Goal: Task Accomplishment & Management: Use online tool/utility

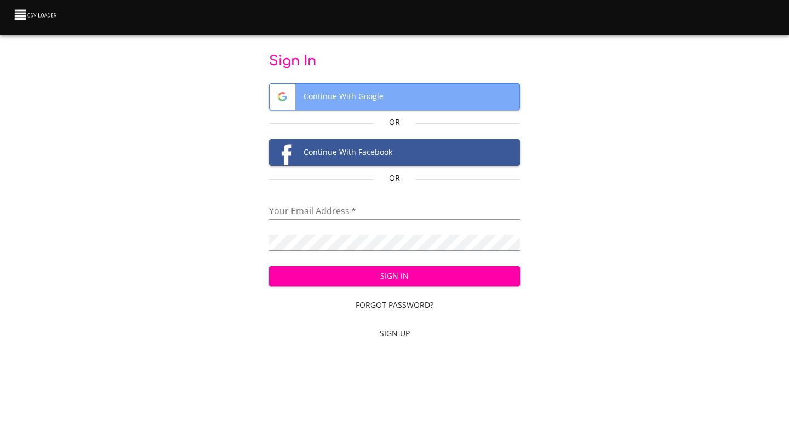
click at [343, 95] on span "Continue With Google" at bounding box center [395, 97] width 251 height 26
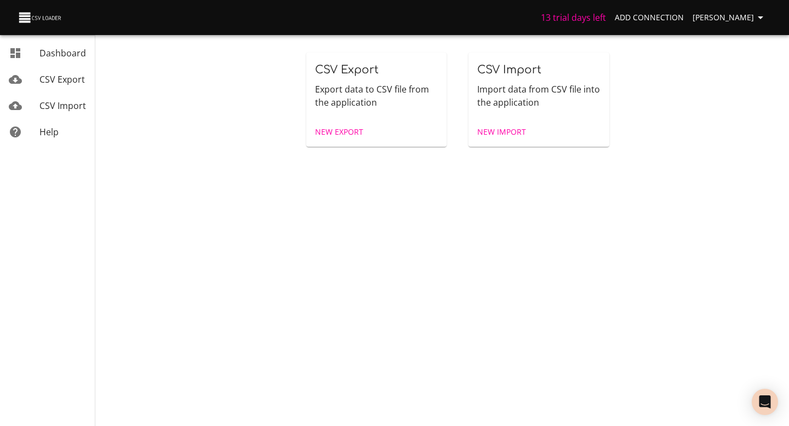
click at [54, 83] on span "CSV Export" at bounding box center [61, 79] width 45 height 12
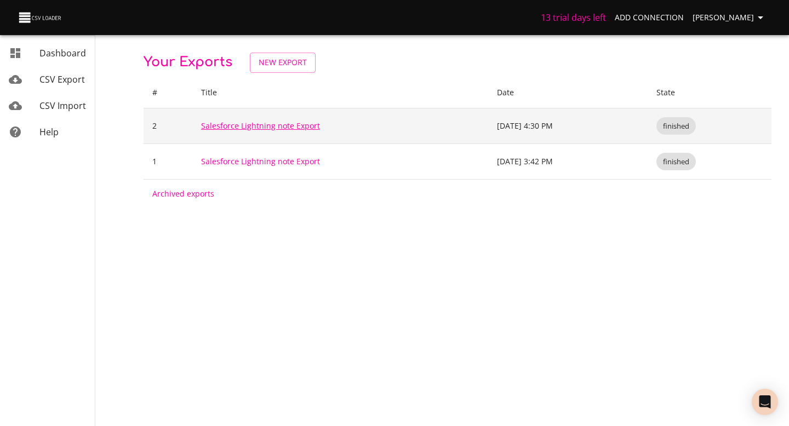
click at [260, 128] on link "Salesforce Lightning note Export" at bounding box center [260, 126] width 119 height 10
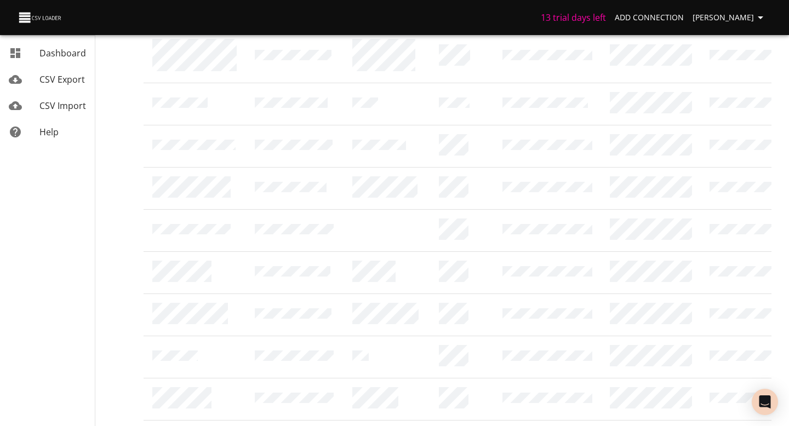
scroll to position [1019, 0]
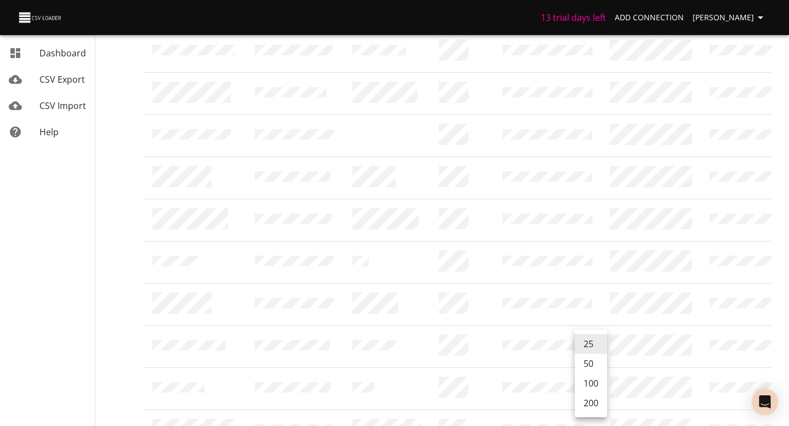
click at [589, 403] on li "200" at bounding box center [591, 404] width 32 height 20
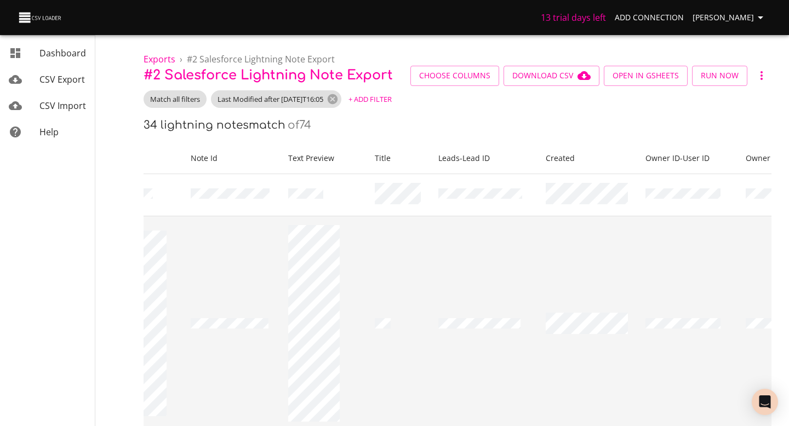
scroll to position [0, 127]
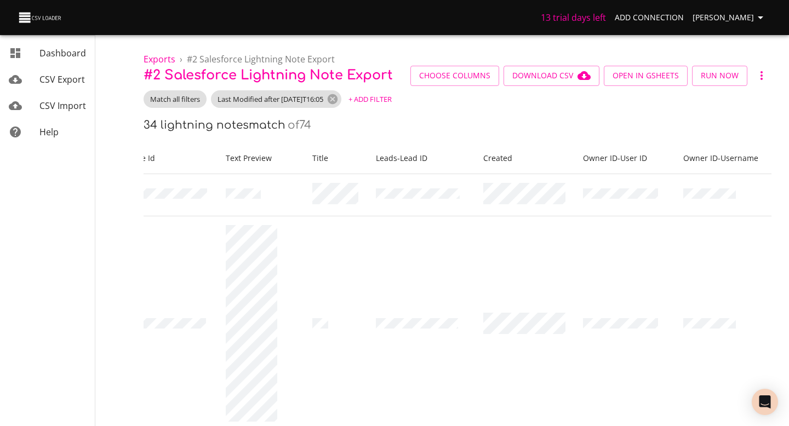
click at [387, 105] on button "+ Add Filter" at bounding box center [370, 99] width 49 height 17
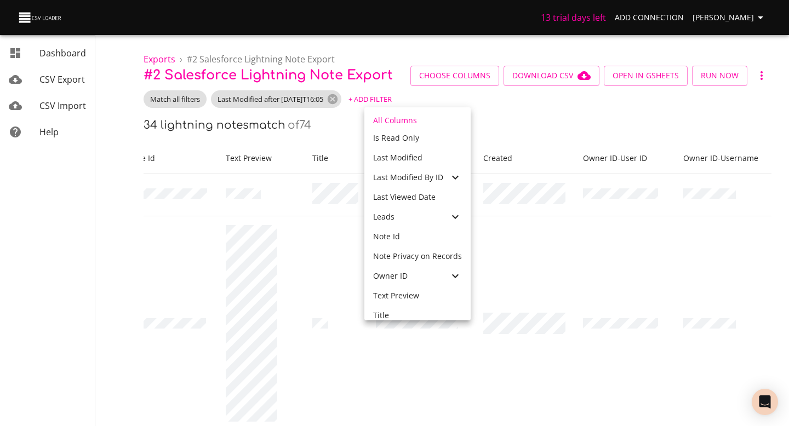
scroll to position [278, 0]
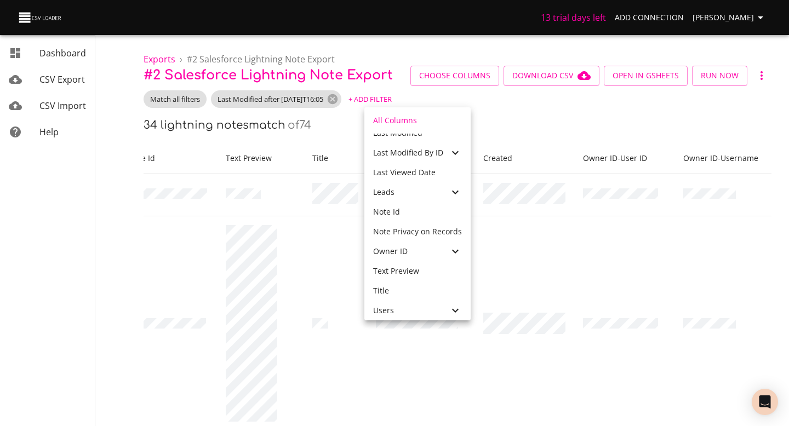
click at [454, 250] on icon at bounding box center [455, 251] width 13 height 13
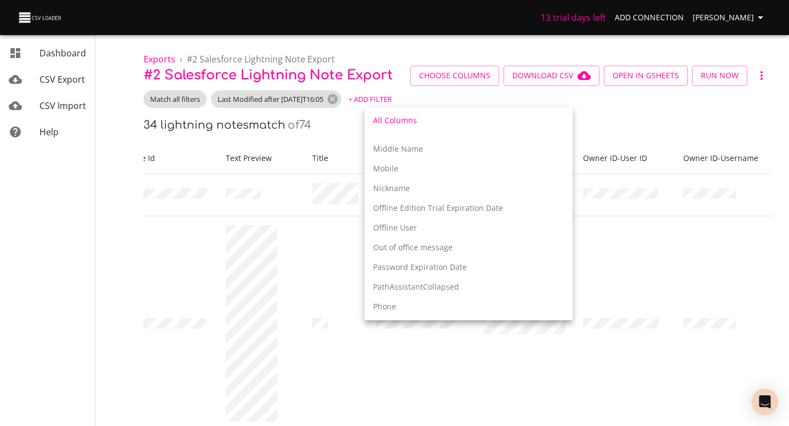
scroll to position [2261, 0]
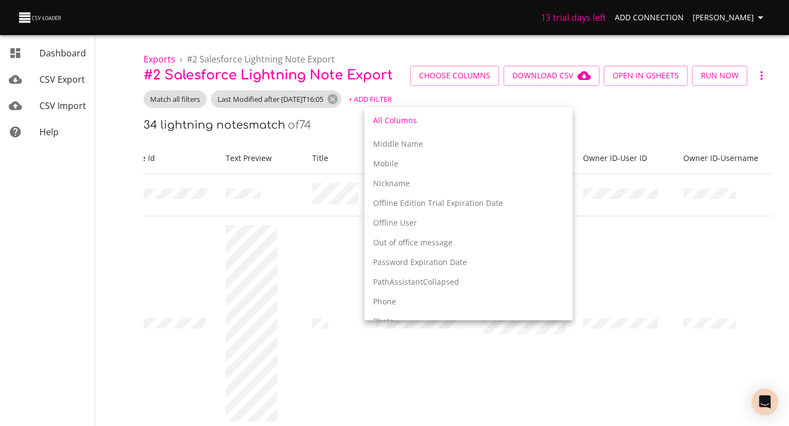
click at [640, 133] on div at bounding box center [394, 213] width 789 height 426
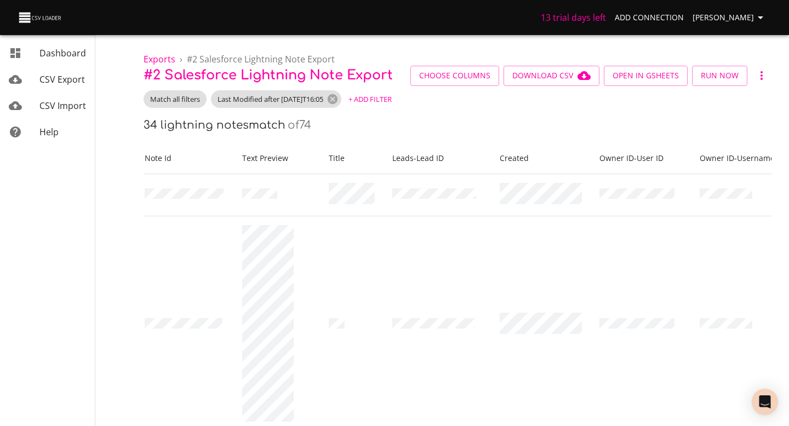
scroll to position [0, 125]
click at [392, 104] on span "+ Add Filter" at bounding box center [370, 99] width 43 height 13
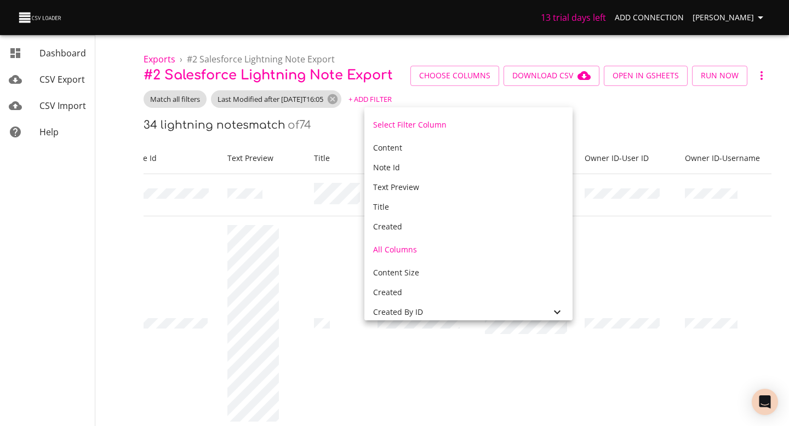
scroll to position [87, 0]
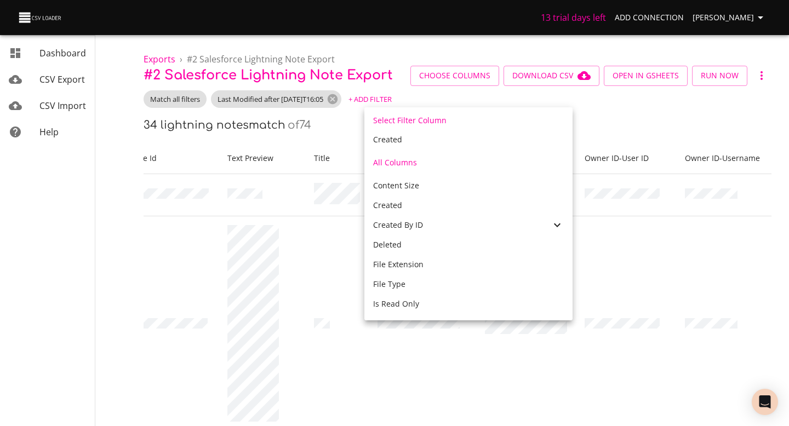
click at [473, 232] on div "Created By ID" at bounding box center [469, 225] width 208 height 20
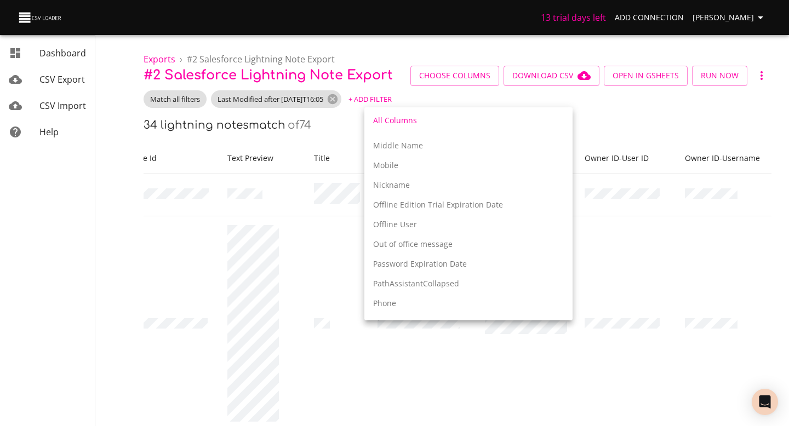
scroll to position [2035, 0]
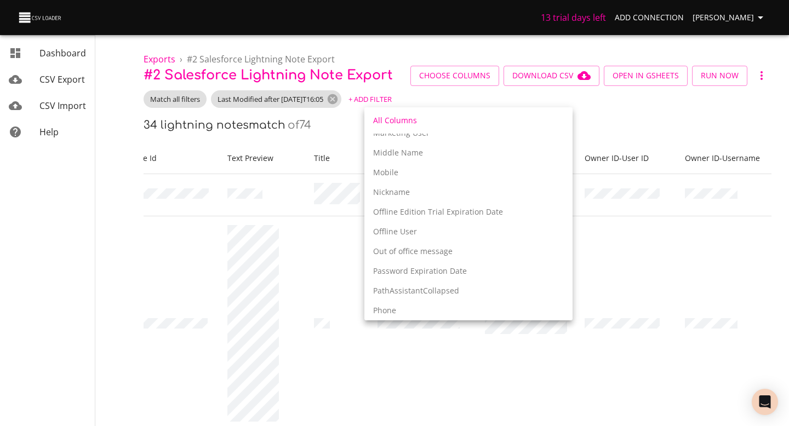
click at [624, 143] on div at bounding box center [394, 213] width 789 height 426
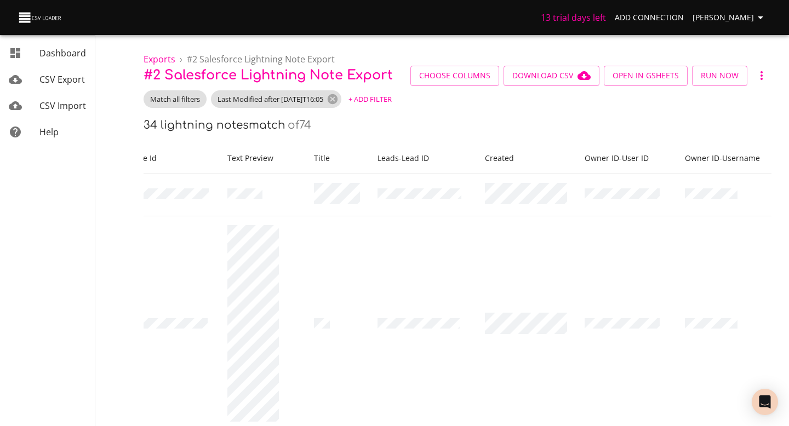
click at [385, 100] on span "+ Add Filter" at bounding box center [370, 99] width 43 height 13
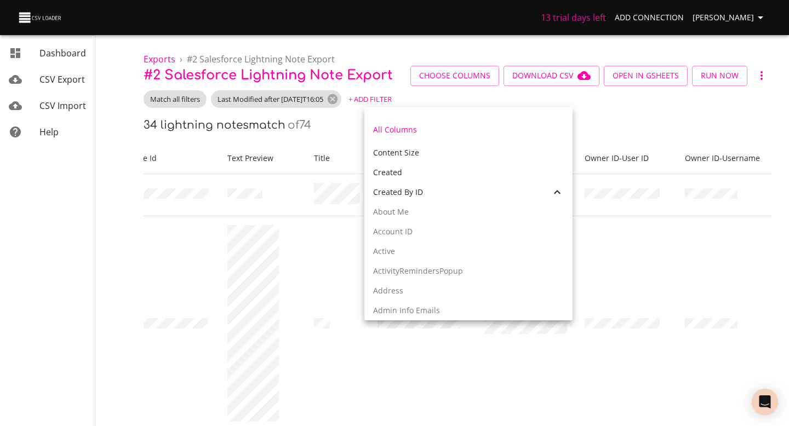
scroll to position [127, 0]
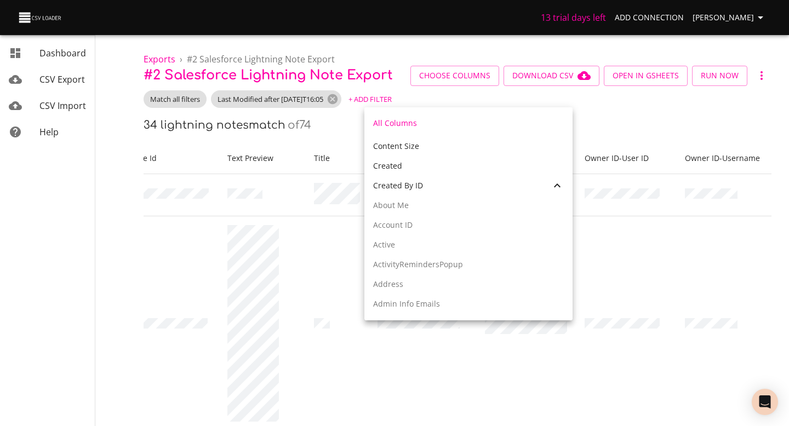
click at [553, 185] on icon at bounding box center [557, 185] width 13 height 13
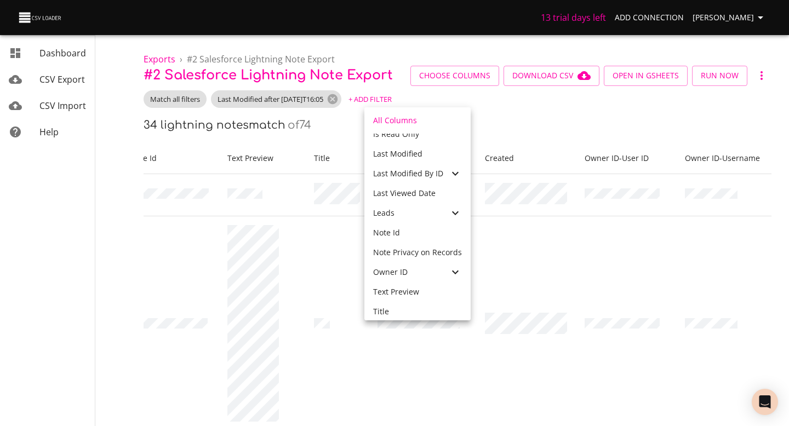
scroll to position [278, 0]
click at [452, 252] on icon at bounding box center [455, 252] width 7 height 4
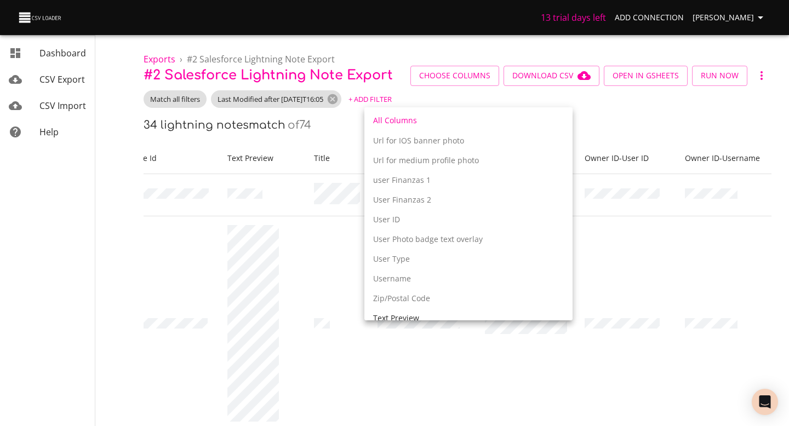
scroll to position [3549, 0]
click at [412, 280] on p "Username" at bounding box center [468, 277] width 191 height 11
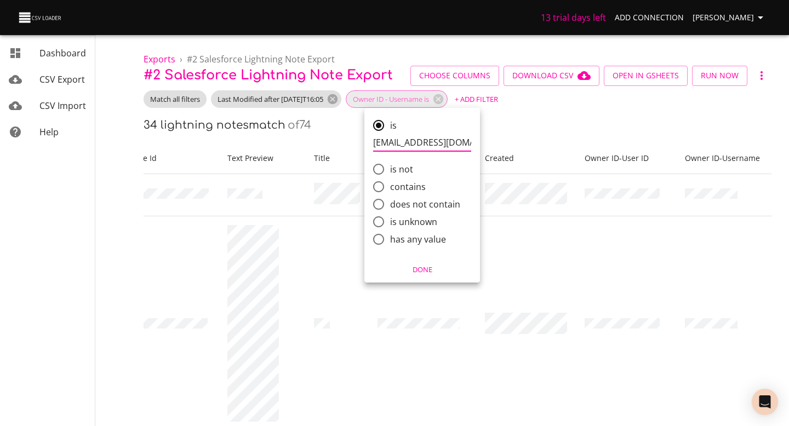
type input "[EMAIL_ADDRESS][DOMAIN_NAME]"
click at [423, 272] on span "Done" at bounding box center [422, 270] width 101 height 13
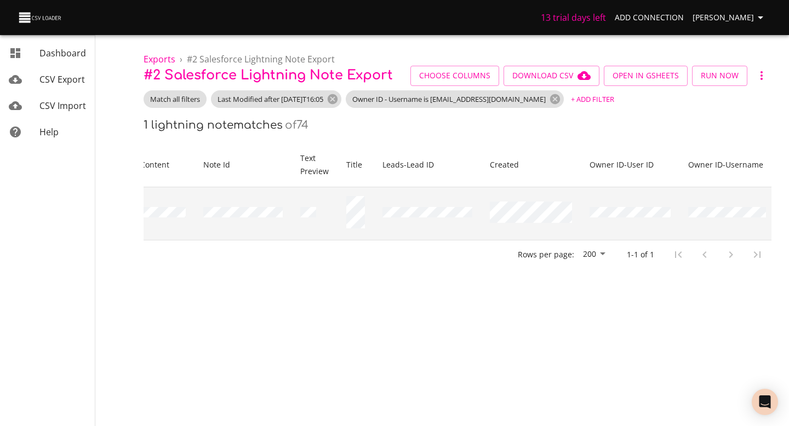
scroll to position [0, 0]
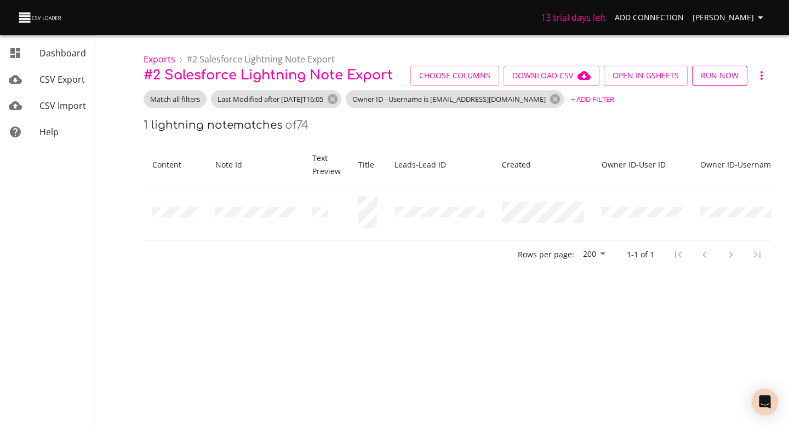
click at [725, 78] on span "Run Now" at bounding box center [720, 76] width 38 height 14
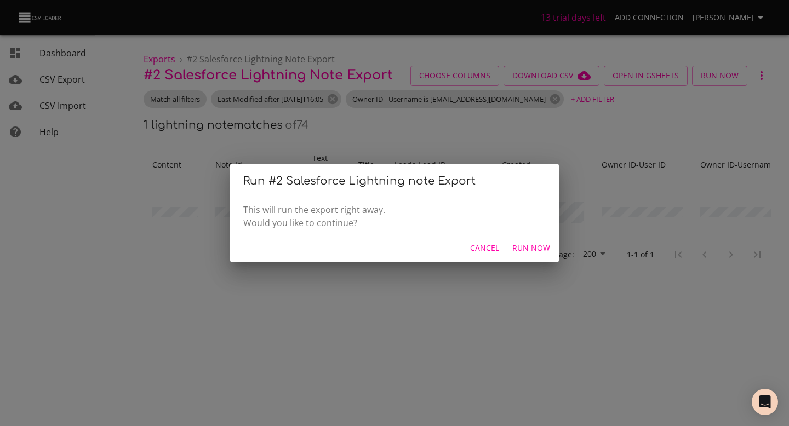
click at [522, 252] on span "Run Now" at bounding box center [532, 249] width 38 height 14
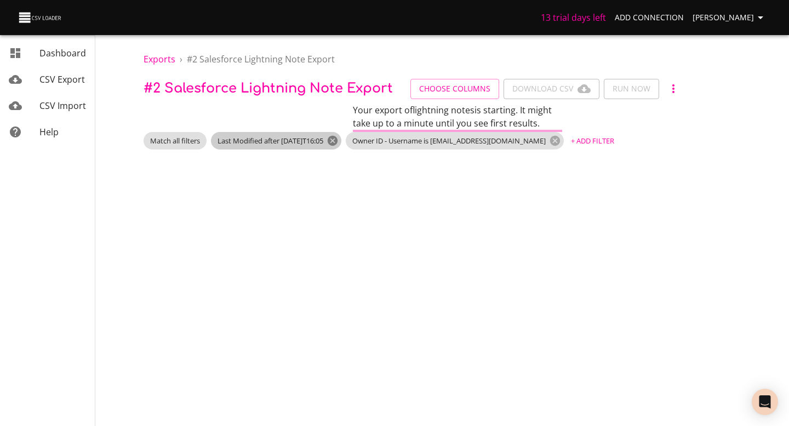
click at [338, 142] on icon at bounding box center [333, 141] width 10 height 10
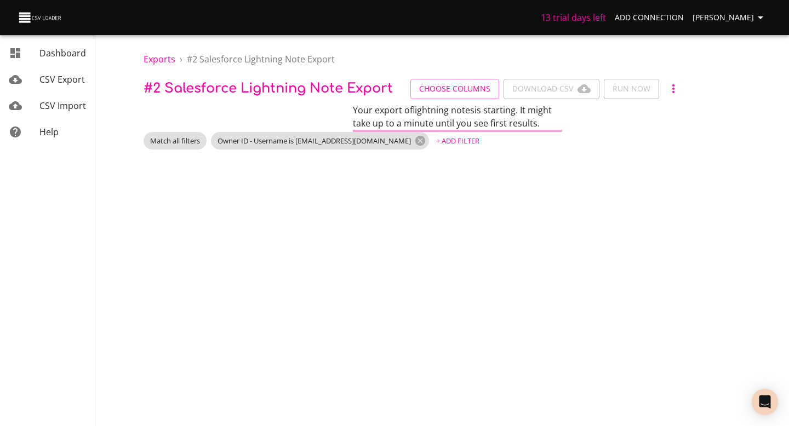
click at [50, 78] on span "CSV Export" at bounding box center [61, 79] width 45 height 12
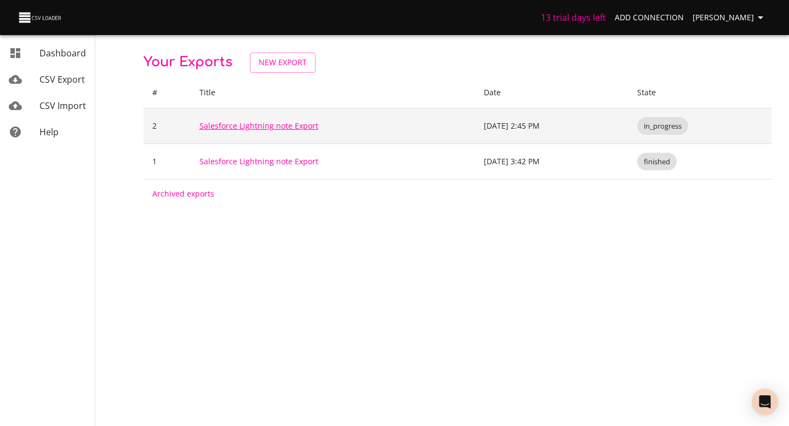
click at [248, 126] on link "Salesforce Lightning note Export" at bounding box center [259, 126] width 119 height 10
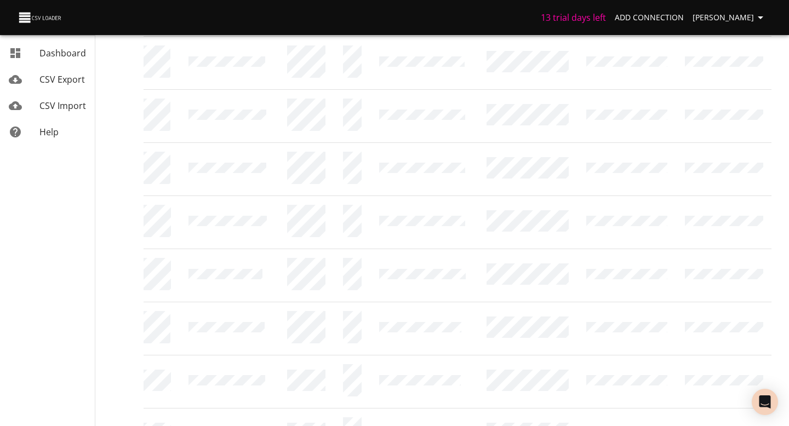
scroll to position [1067, 0]
click at [591, 407] on li "200" at bounding box center [591, 404] width 32 height 20
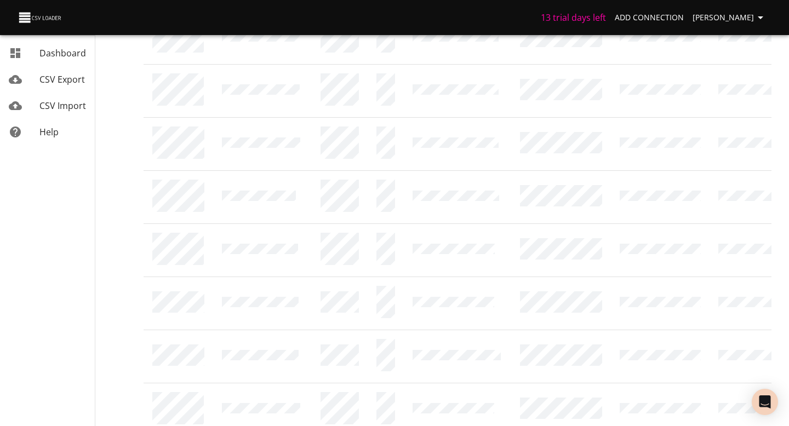
scroll to position [1176, 0]
